Goal: Information Seeking & Learning: Learn about a topic

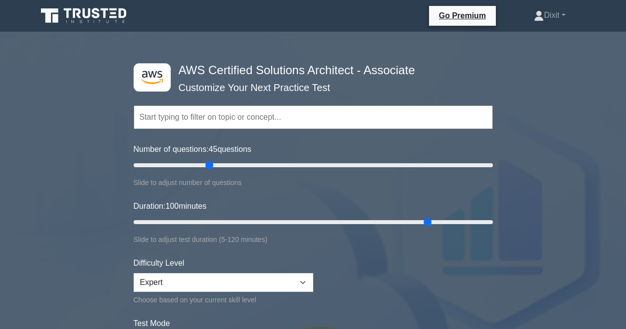
select select "expert"
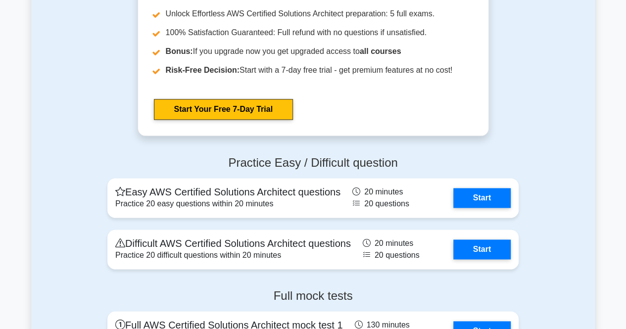
scroll to position [2424, 0]
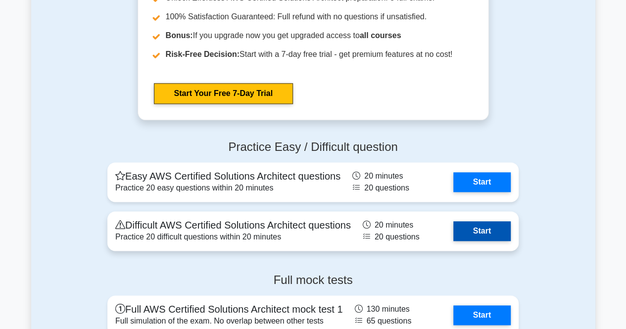
click at [493, 229] on link "Start" at bounding box center [481, 231] width 57 height 20
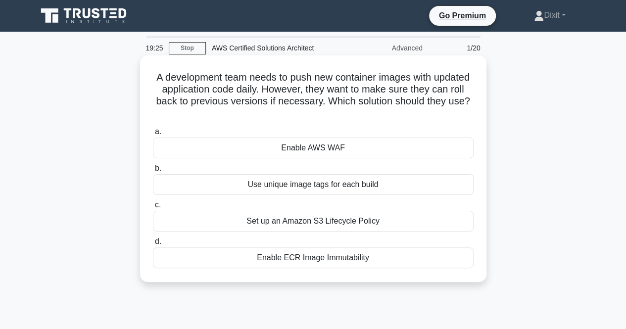
click at [330, 182] on div "Use unique image tags for each build" at bounding box center [313, 184] width 321 height 21
click at [153, 172] on input "b. Use unique image tags for each build" at bounding box center [153, 168] width 0 height 6
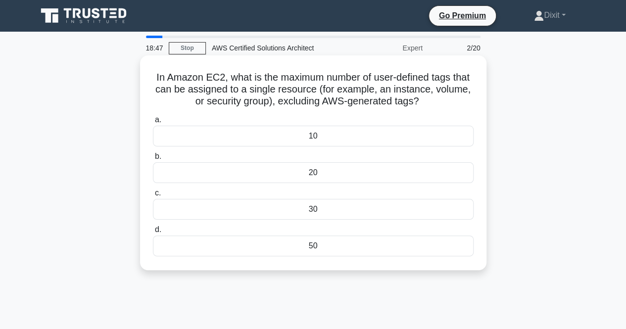
click at [311, 175] on div "20" at bounding box center [313, 172] width 321 height 21
click at [153, 160] on input "b. 20" at bounding box center [153, 156] width 0 height 6
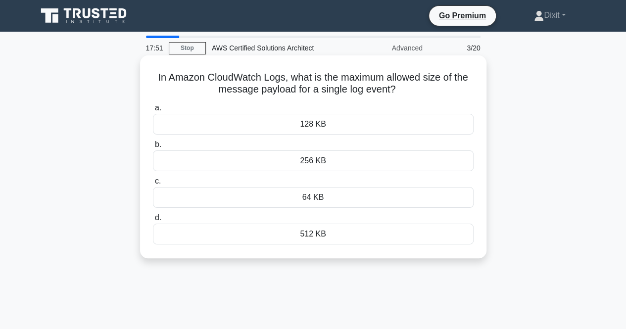
drag, startPoint x: 154, startPoint y: 76, endPoint x: 434, endPoint y: 89, distance: 280.3
click at [434, 89] on h5 "In Amazon CloudWatch Logs, what is the maximum allowed size of the message payl…" at bounding box center [313, 83] width 323 height 25
copy h5 "In Amazon CloudWatch Logs, what is the maximum allowed size of the message payl…"
click at [297, 161] on div "256 KB" at bounding box center [313, 160] width 321 height 21
click at [153, 148] on input "b. 256 KB" at bounding box center [153, 144] width 0 height 6
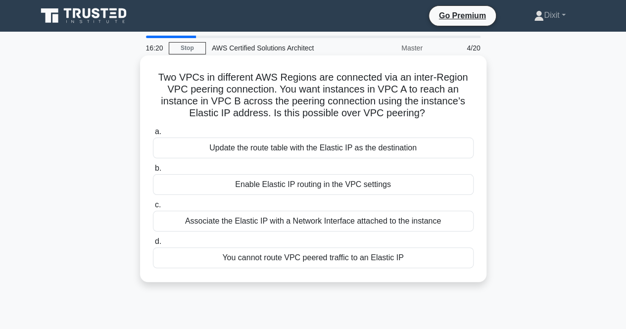
click at [335, 147] on div "Update the route table with the Elastic IP as the destination" at bounding box center [313, 148] width 321 height 21
click at [153, 135] on input "a. Update the route table with the Elastic IP as the destination" at bounding box center [153, 132] width 0 height 6
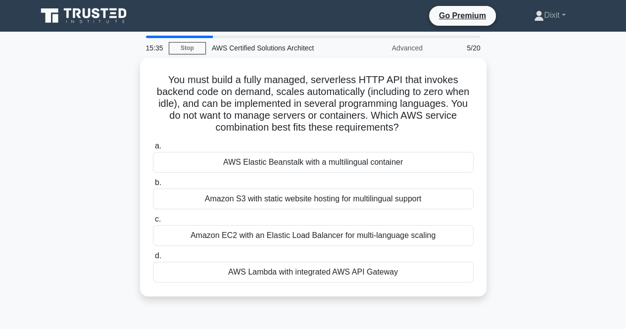
scroll to position [49, 0]
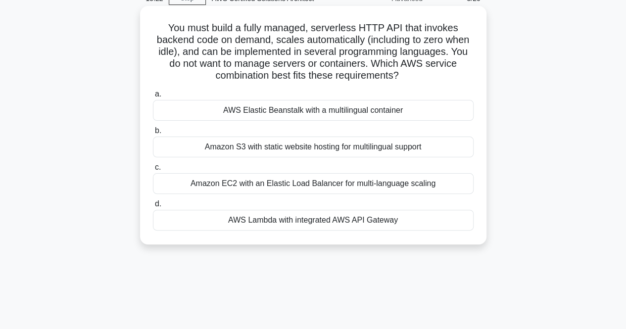
click at [327, 221] on div "AWS Lambda with integrated AWS API Gateway" at bounding box center [313, 220] width 321 height 21
click at [153, 207] on input "d. AWS Lambda with integrated AWS API Gateway" at bounding box center [153, 204] width 0 height 6
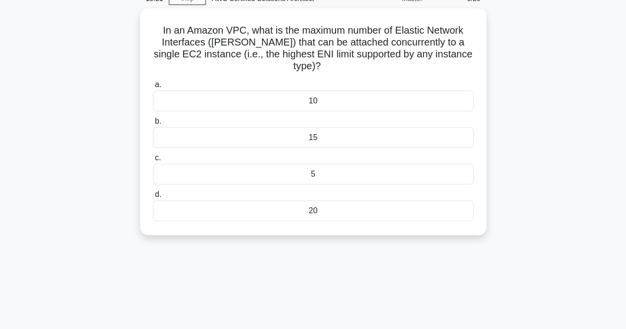
scroll to position [0, 0]
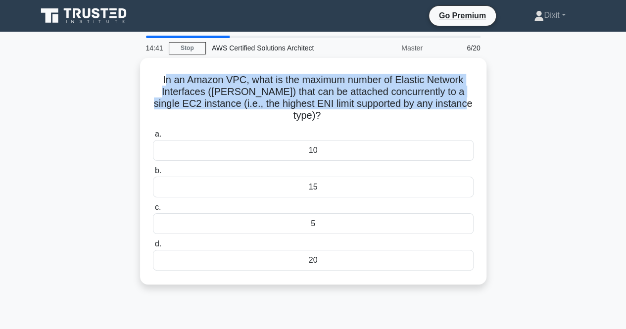
drag, startPoint x: 161, startPoint y: 78, endPoint x: 491, endPoint y: 101, distance: 330.3
click at [491, 101] on div "In an Amazon VPC, what is the maximum number of Elastic Network Interfaces (ENI…" at bounding box center [313, 177] width 564 height 238
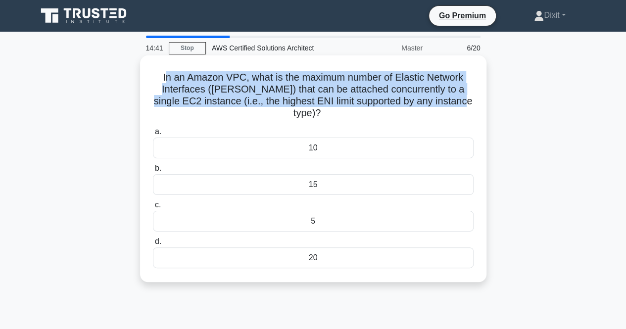
copy h5 "n an Amazon VPC, what is the maximum number of Elastic Network Interfaces (ENIs…"
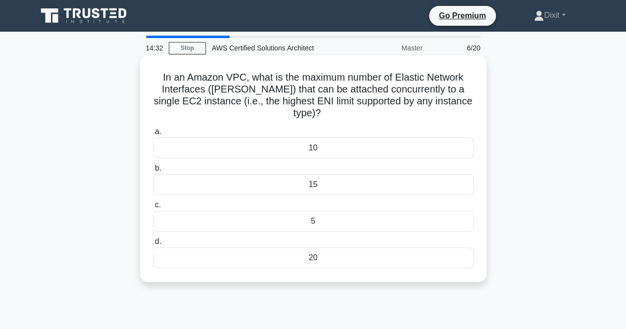
click at [335, 175] on div "15" at bounding box center [313, 184] width 321 height 21
click at [153, 172] on input "b. 15" at bounding box center [153, 168] width 0 height 6
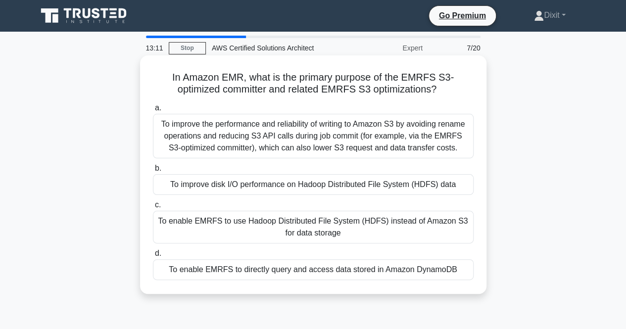
click at [309, 226] on div "To enable EMRFS to use Hadoop Distributed File System (HDFS) instead of Amazon …" at bounding box center [313, 227] width 321 height 33
click at [153, 208] on input "c. To enable EMRFS to use Hadoop Distributed File System (HDFS) instead of Amaz…" at bounding box center [153, 205] width 0 height 6
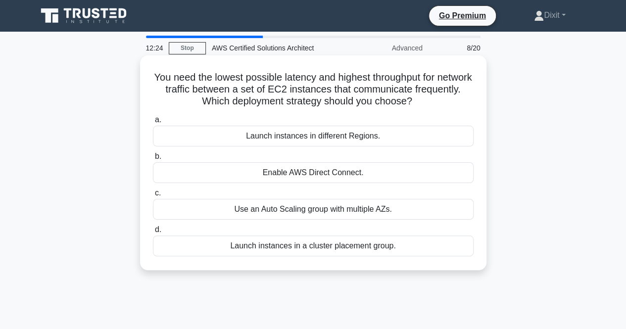
click at [304, 250] on div "Launch instances in a cluster placement group." at bounding box center [313, 246] width 321 height 21
click at [153, 233] on input "d. Launch instances in a cluster placement group." at bounding box center [153, 230] width 0 height 6
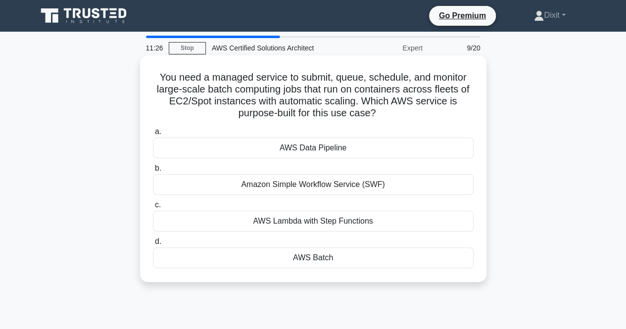
click at [336, 260] on div "AWS Batch" at bounding box center [313, 257] width 321 height 21
click at [153, 245] on input "d. AWS Batch" at bounding box center [153, 241] width 0 height 6
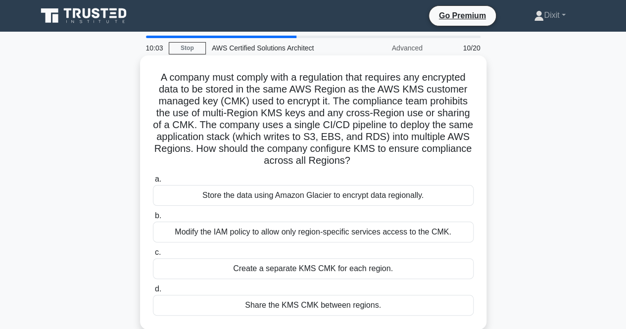
scroll to position [99, 0]
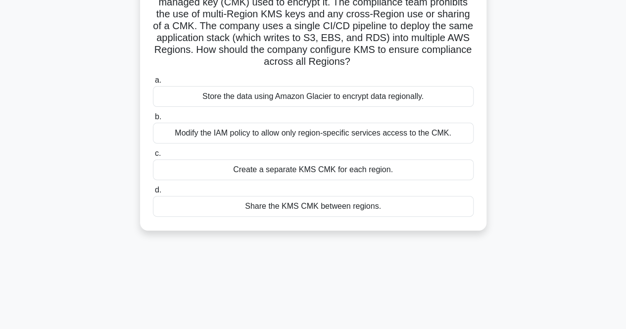
click at [370, 206] on div "Share the KMS CMK between regions." at bounding box center [313, 206] width 321 height 21
click at [153, 193] on input "d. Share the KMS CMK between regions." at bounding box center [153, 190] width 0 height 6
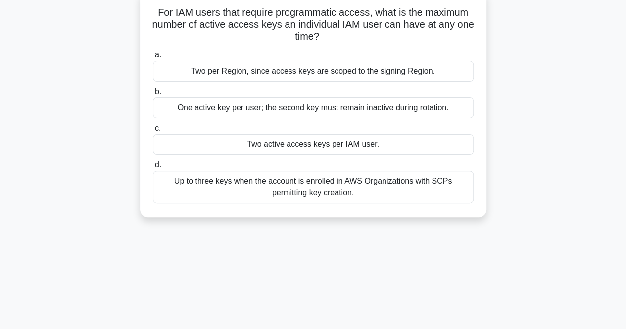
scroll to position [49, 0]
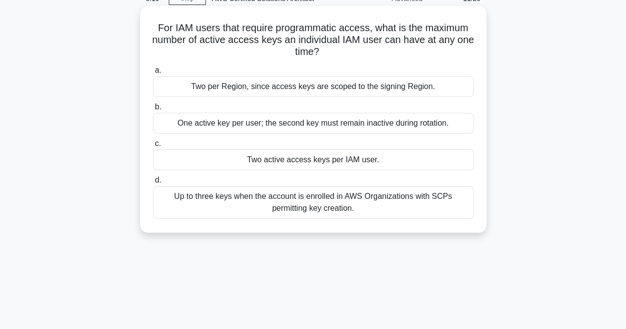
click at [234, 209] on div "Up to three keys when the account is enrolled in AWS Organizations with SCPs pe…" at bounding box center [313, 202] width 321 height 33
click at [153, 184] on input "d. Up to three keys when the account is enrolled in AWS Organizations with SCPs…" at bounding box center [153, 180] width 0 height 6
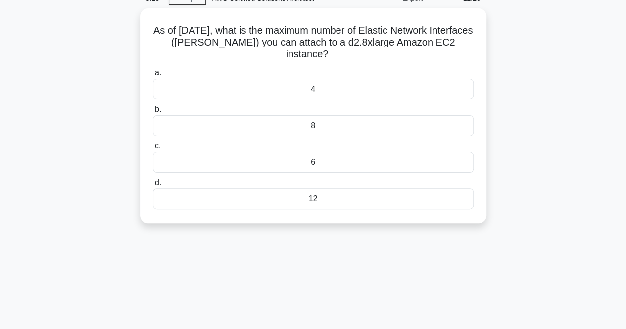
scroll to position [0, 0]
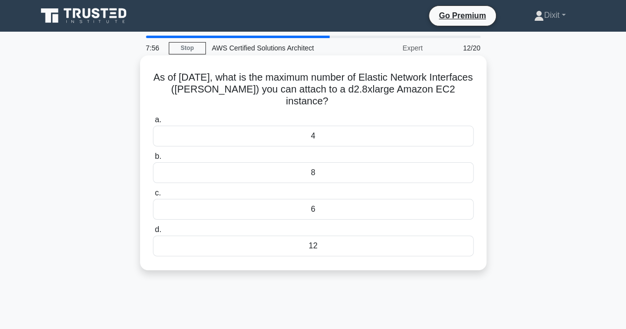
click at [229, 174] on div "8" at bounding box center [313, 172] width 321 height 21
click at [153, 160] on input "b. 8" at bounding box center [153, 156] width 0 height 6
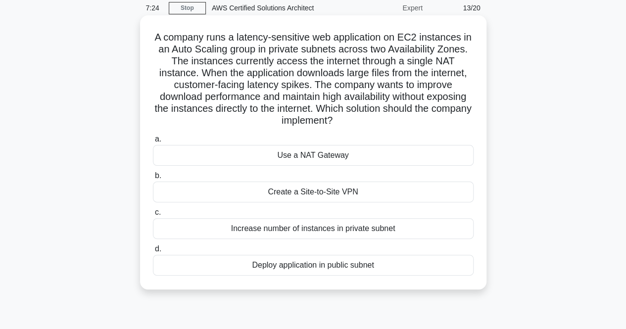
scroll to position [49, 0]
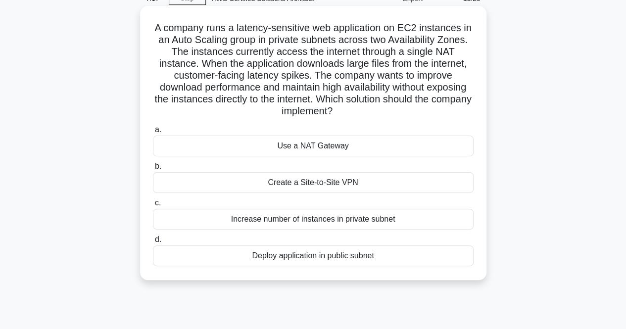
click at [289, 154] on div "Use a NAT Gateway" at bounding box center [313, 146] width 321 height 21
click at [153, 133] on input "a. Use a NAT Gateway" at bounding box center [153, 130] width 0 height 6
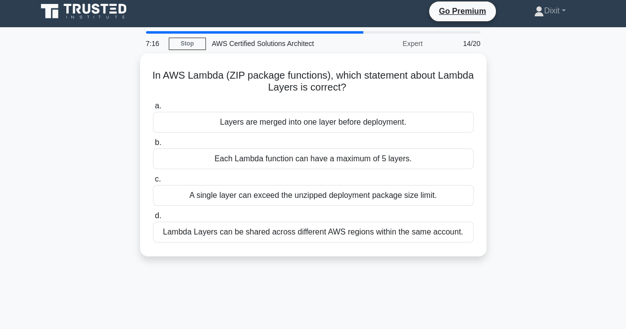
scroll to position [0, 0]
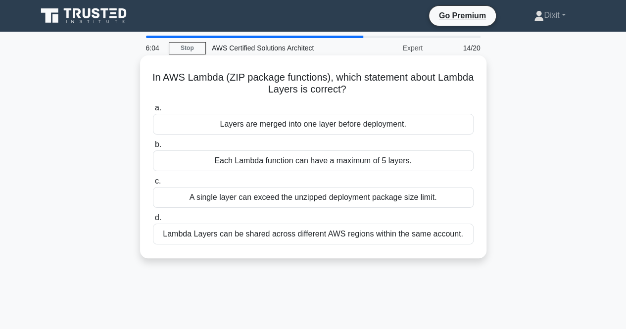
click at [260, 158] on div "Each Lambda function can have a maximum of 5 layers." at bounding box center [313, 160] width 321 height 21
click at [153, 148] on input "b. Each Lambda function can have a maximum of 5 layers." at bounding box center [153, 144] width 0 height 6
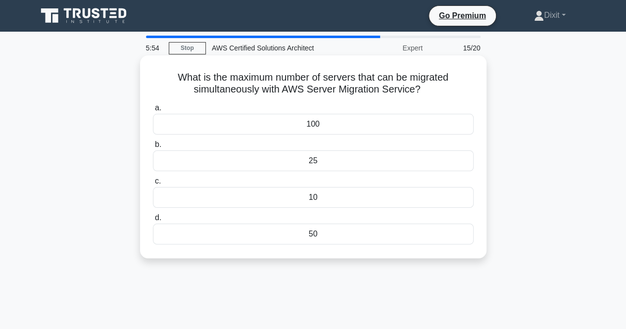
click at [309, 162] on div "25" at bounding box center [313, 160] width 321 height 21
click at [153, 148] on input "b. 25" at bounding box center [153, 144] width 0 height 6
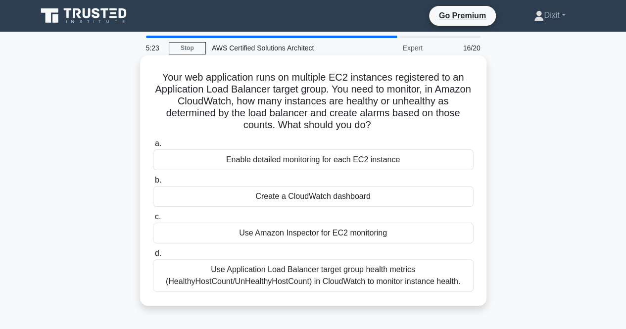
scroll to position [99, 0]
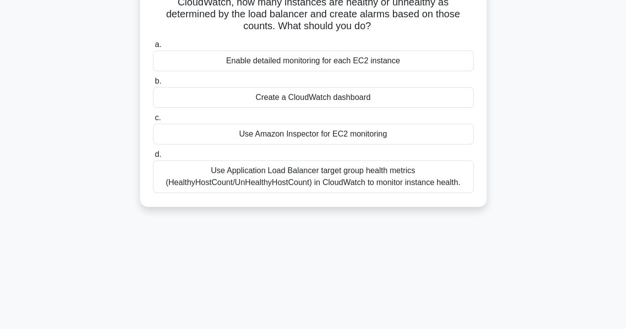
click at [370, 179] on div "Use Application Load Balancer target group health metrics (HealthyHostCount/UnH…" at bounding box center [313, 176] width 321 height 33
click at [153, 158] on input "d. Use Application Load Balancer target group health metrics (HealthyHostCount/…" at bounding box center [153, 154] width 0 height 6
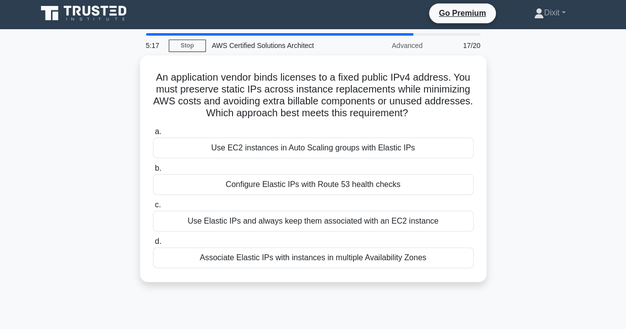
scroll to position [0, 0]
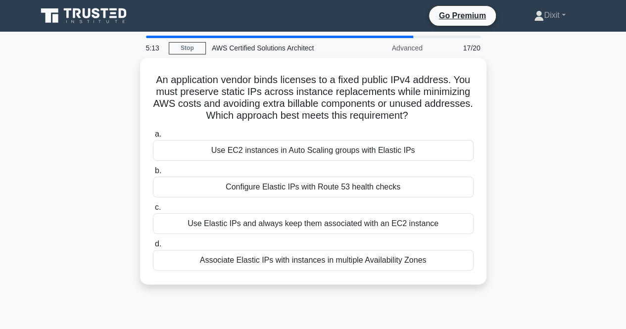
drag, startPoint x: 187, startPoint y: 144, endPoint x: 92, endPoint y: 115, distance: 98.8
click at [92, 115] on div "An application vendor binds licenses to a fixed public IPv4 address. You must p…" at bounding box center [313, 177] width 564 height 238
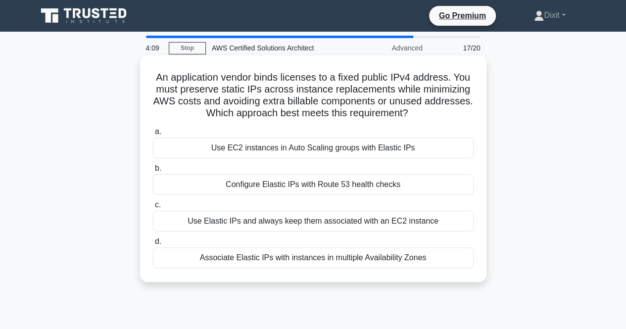
click at [339, 254] on div "Associate Elastic IPs with instances in multiple Availability Zones" at bounding box center [313, 257] width 321 height 21
click at [153, 245] on input "d. Associate Elastic IPs with instances in multiple Availability Zones" at bounding box center [153, 241] width 0 height 6
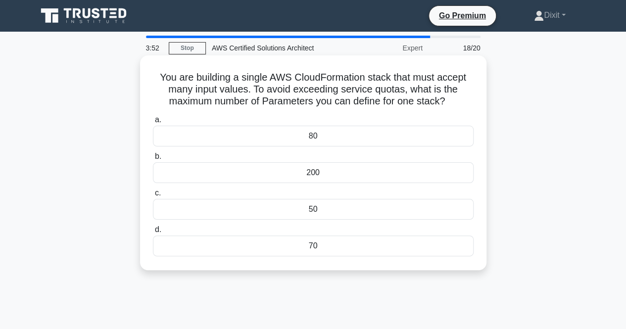
click at [301, 132] on div "80" at bounding box center [313, 136] width 321 height 21
click at [153, 123] on input "a. 80" at bounding box center [153, 120] width 0 height 6
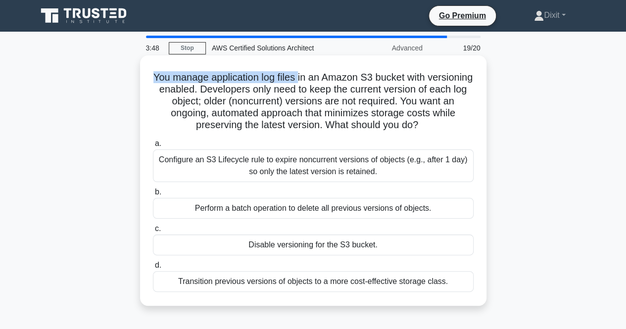
drag, startPoint x: 171, startPoint y: 77, endPoint x: 322, endPoint y: 68, distance: 151.2
click at [322, 68] on div "You manage application log files in an Amazon S3 bucket with versioning enabled…" at bounding box center [313, 180] width 338 height 242
click at [147, 97] on div "You manage application log files in an Amazon S3 bucket with versioning enabled…" at bounding box center [313, 180] width 338 height 242
click at [311, 158] on div "Configure an S3 Lifecycle rule to expire noncurrent versions of objects (e.g., …" at bounding box center [313, 165] width 321 height 33
click at [153, 147] on input "a. Configure an S3 Lifecycle rule to expire noncurrent versions of objects (e.g…" at bounding box center [153, 144] width 0 height 6
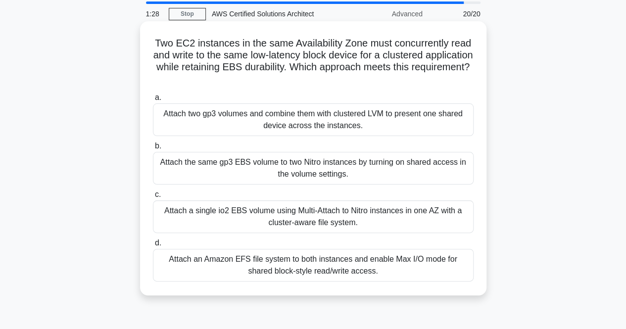
scroll to position [49, 0]
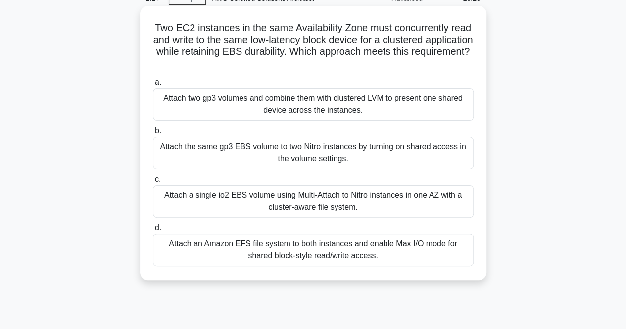
click at [386, 248] on div "Attach an Amazon EFS file system to both instances and enable Max I/O mode for …" at bounding box center [313, 250] width 321 height 33
click at [153, 231] on input "d. Attach an Amazon EFS file system to both instances and enable Max I/O mode f…" at bounding box center [153, 228] width 0 height 6
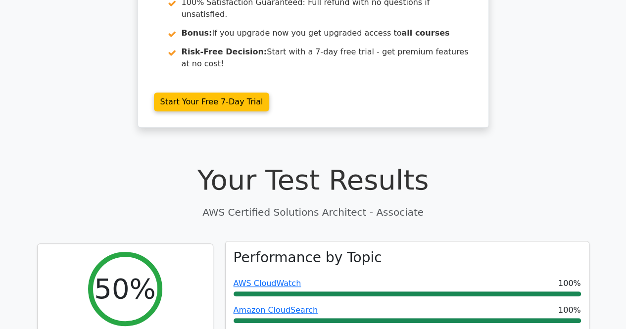
scroll to position [297, 0]
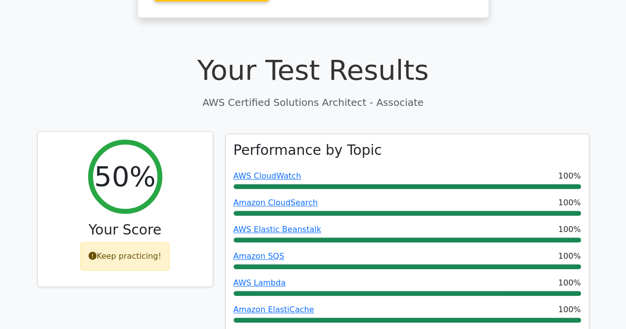
click at [140, 242] on div "Keep practicing!" at bounding box center [125, 256] width 90 height 29
click at [92, 252] on icon at bounding box center [93, 256] width 8 height 8
click at [100, 222] on h3 "Your Score" at bounding box center [125, 230] width 159 height 17
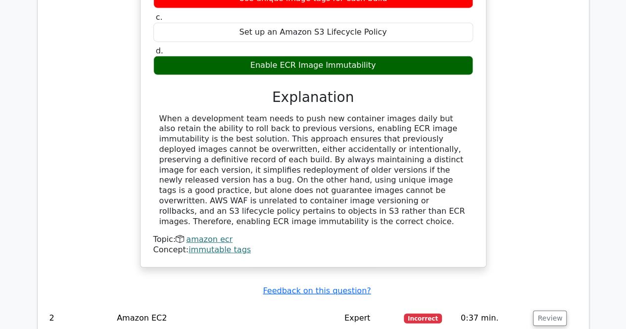
scroll to position [1325, 0]
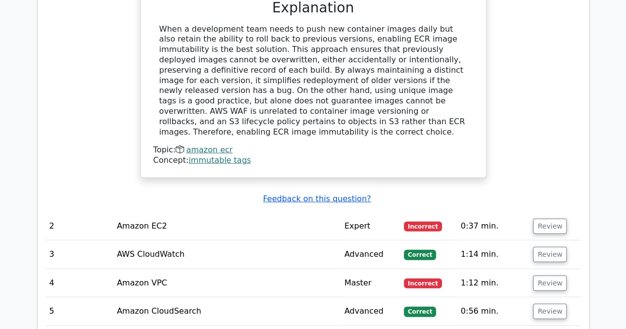
click at [331, 194] on u "Feedback on this question?" at bounding box center [317, 198] width 108 height 9
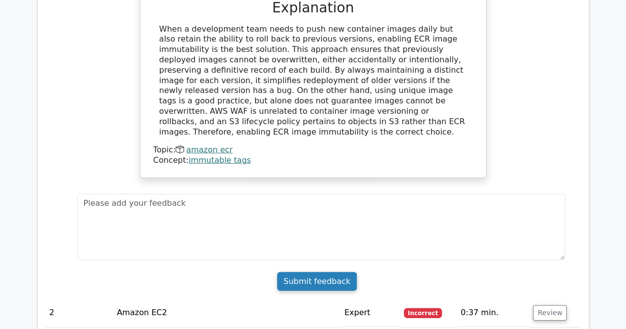
click at [302, 272] on input "Submit feedback" at bounding box center [317, 281] width 80 height 19
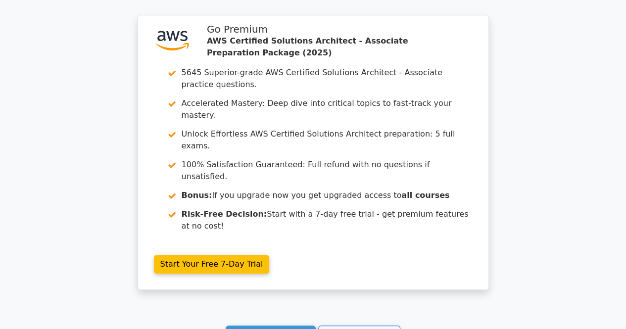
scroll to position [2148, 0]
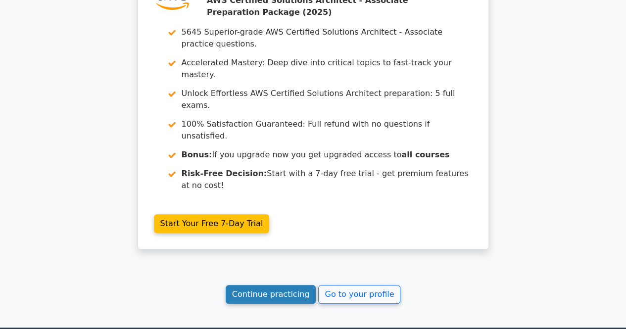
click at [261, 285] on link "Continue practicing" at bounding box center [271, 294] width 91 height 19
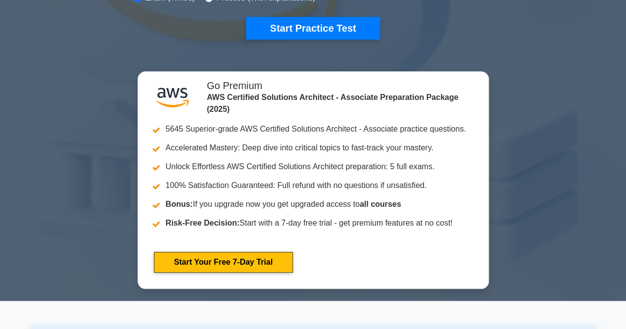
scroll to position [297, 0]
